Goal: Book appointment/travel/reservation

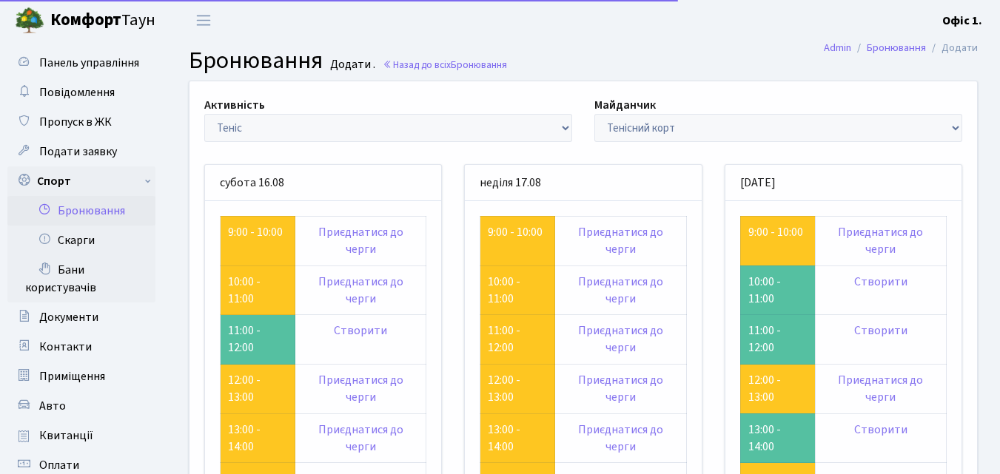
scroll to position [181, 0]
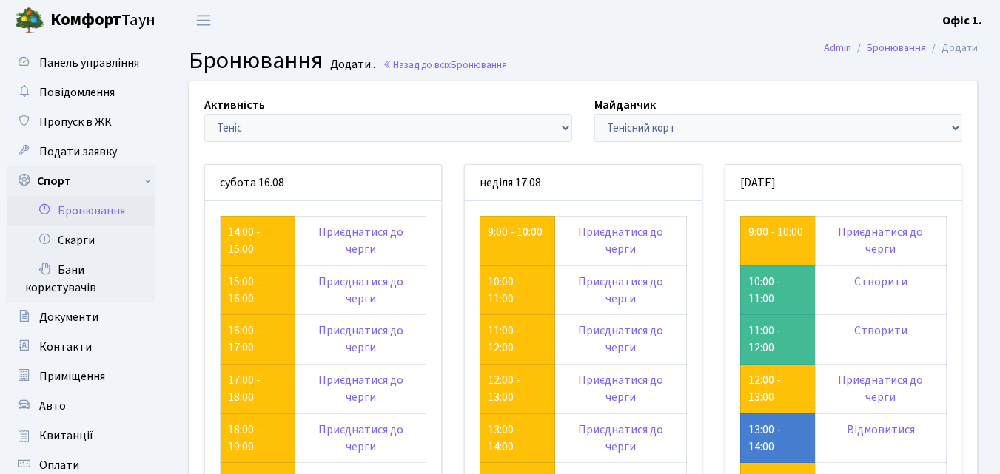
scroll to position [181, 0]
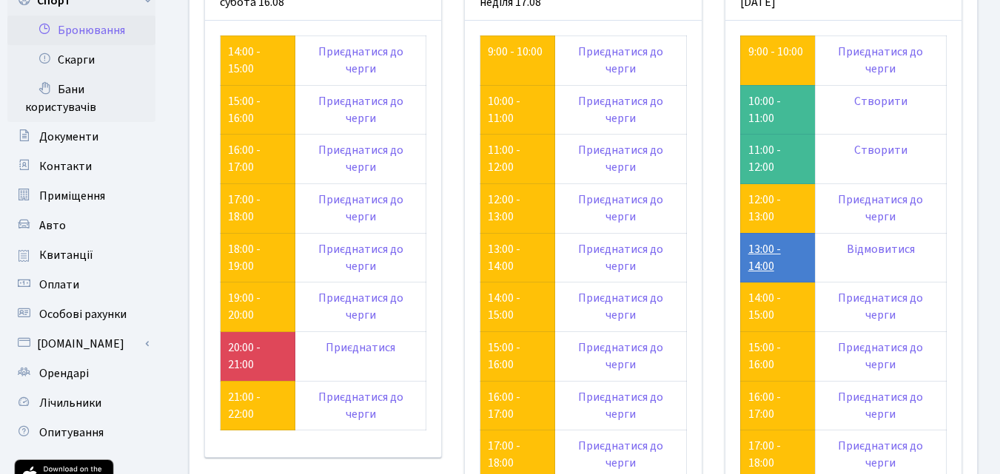
click at [762, 263] on link "13:00 - 14:00" at bounding box center [764, 257] width 33 height 33
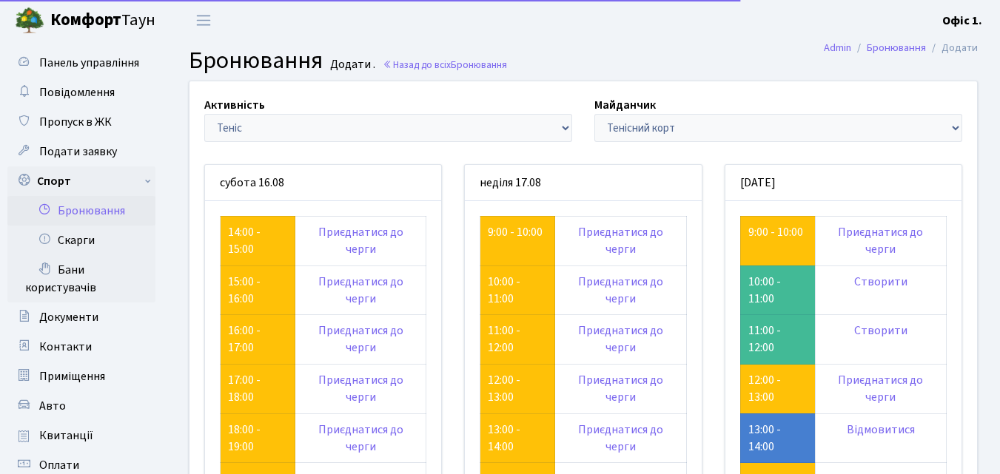
scroll to position [181, 0]
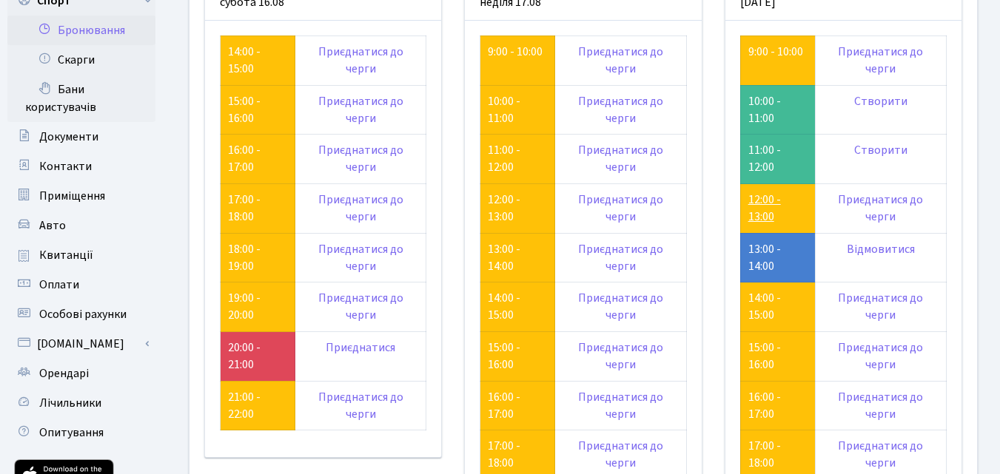
click at [763, 200] on link "12:00 - 13:00" at bounding box center [764, 208] width 33 height 33
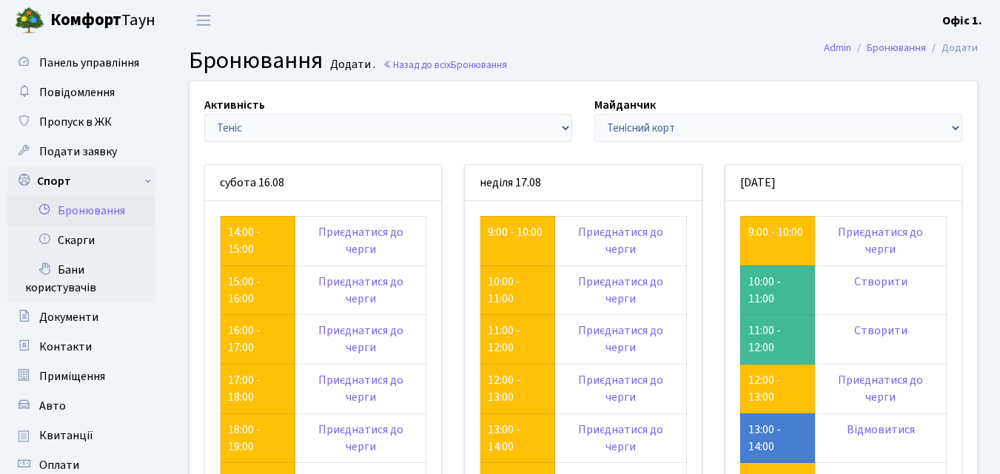
scroll to position [181, 0]
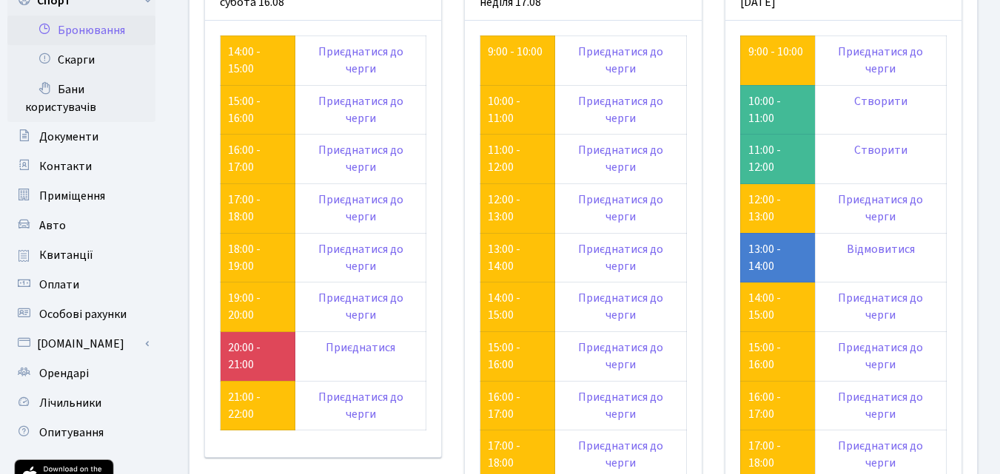
scroll to position [181, 0]
click at [503, 206] on link "12:00 - 13:00" at bounding box center [504, 208] width 33 height 33
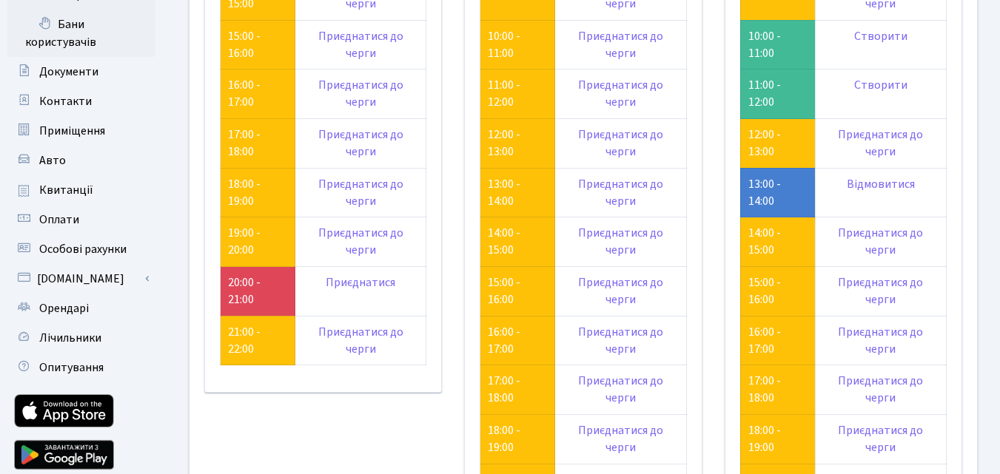
scroll to position [255, 0]
